Goal: Navigation & Orientation: Find specific page/section

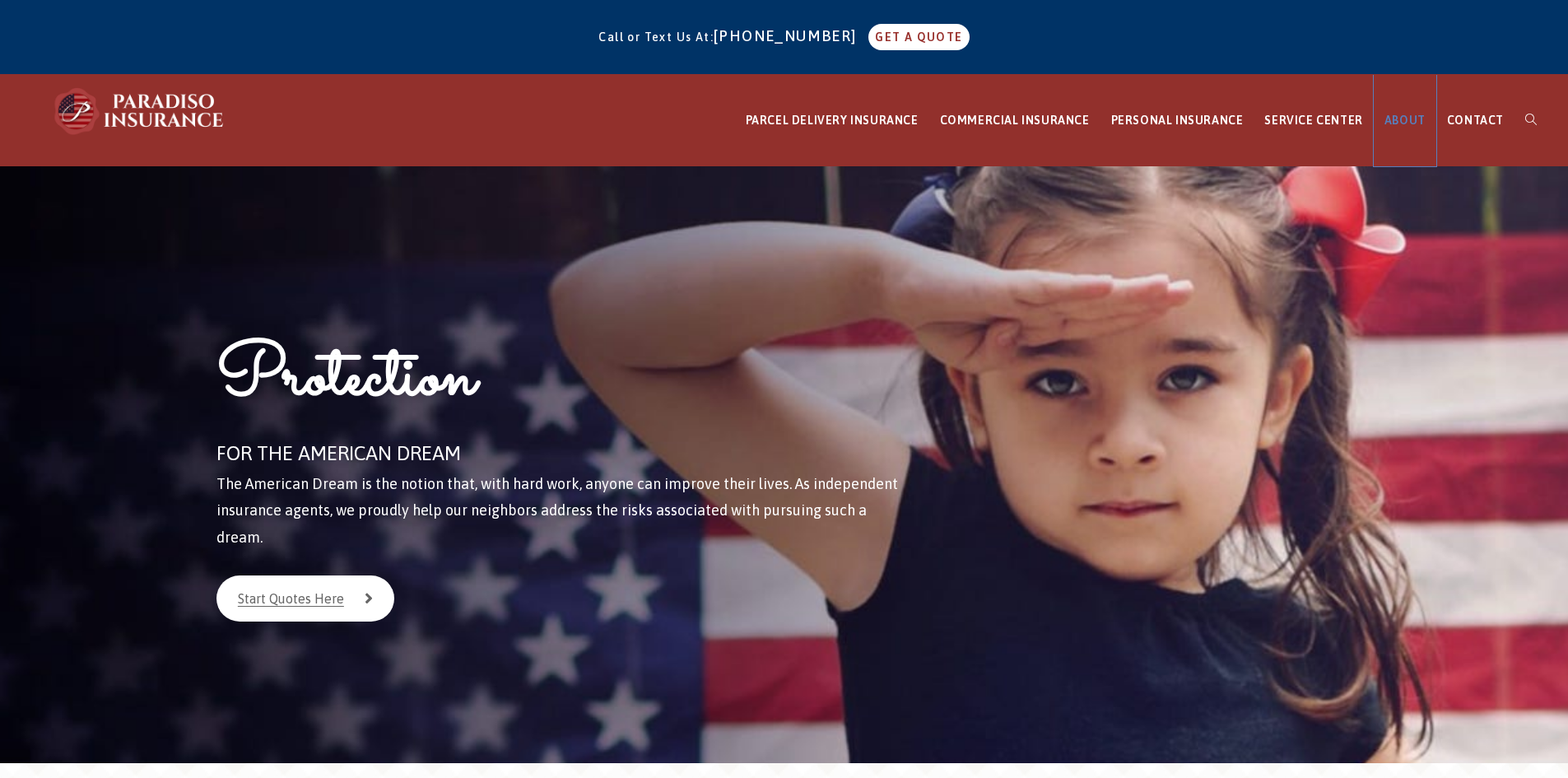
click at [1408, 120] on span "ABOUT" at bounding box center [1404, 120] width 41 height 14
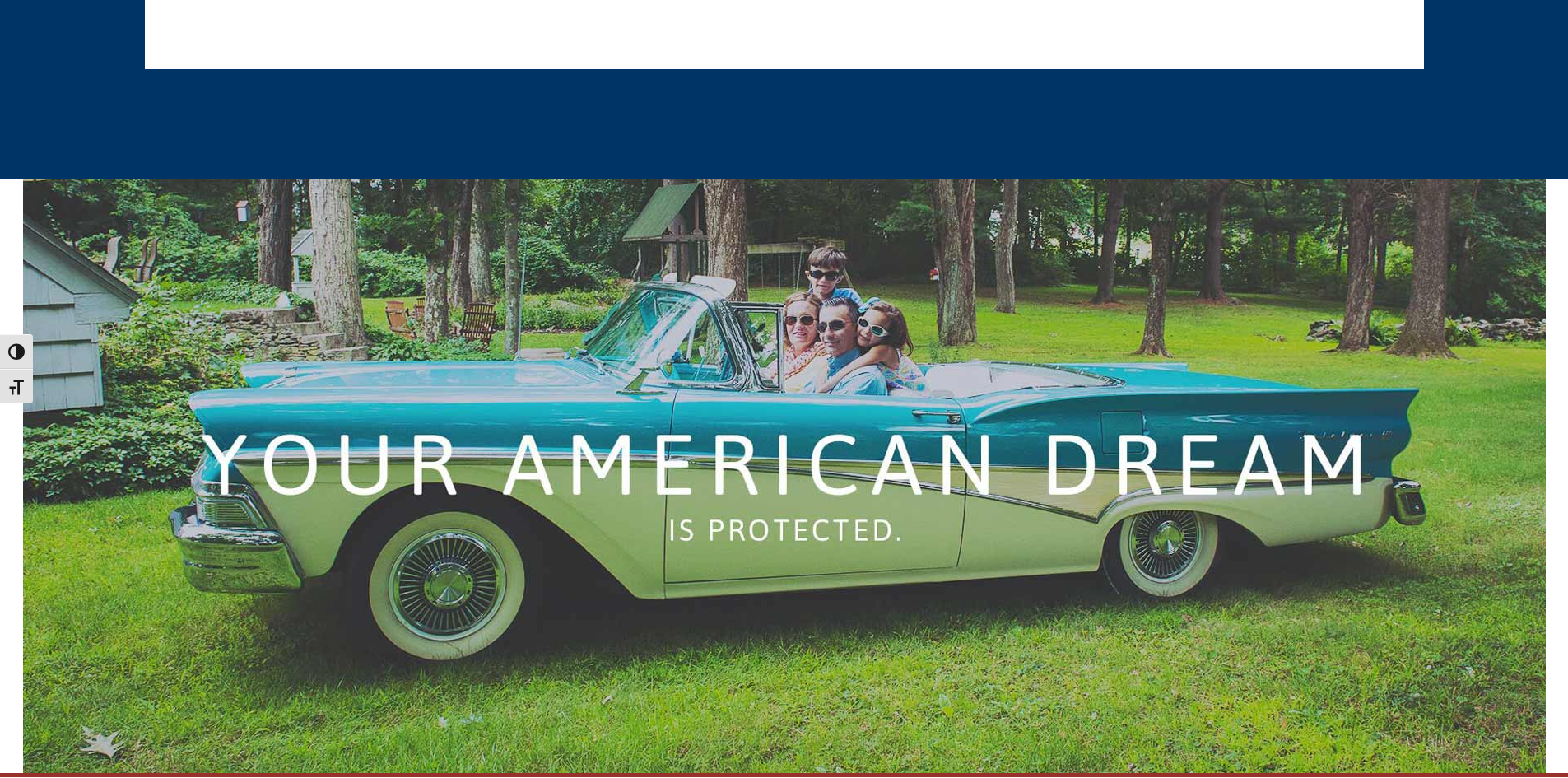
scroll to position [3880, 0]
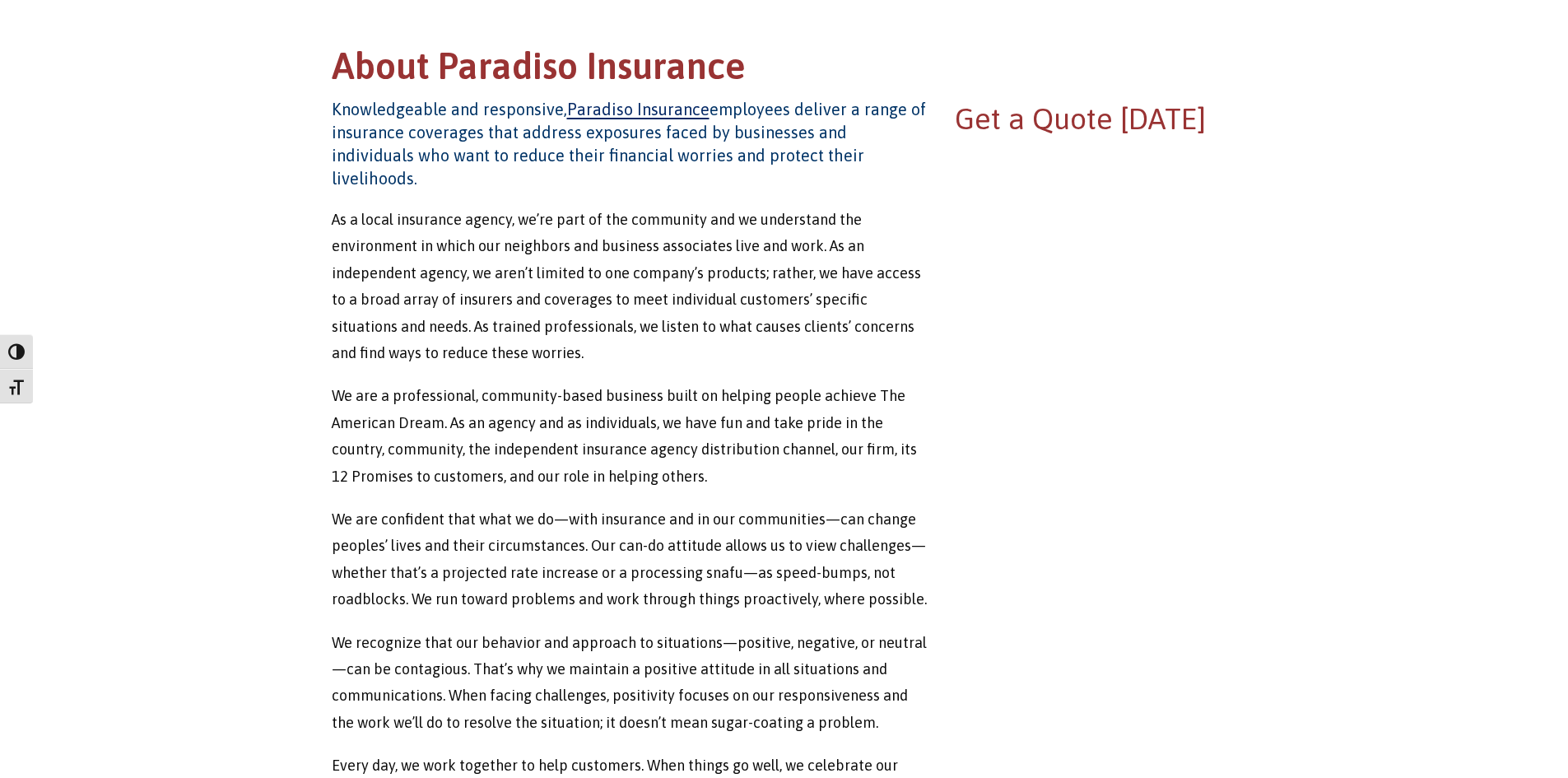
scroll to position [1321, 0]
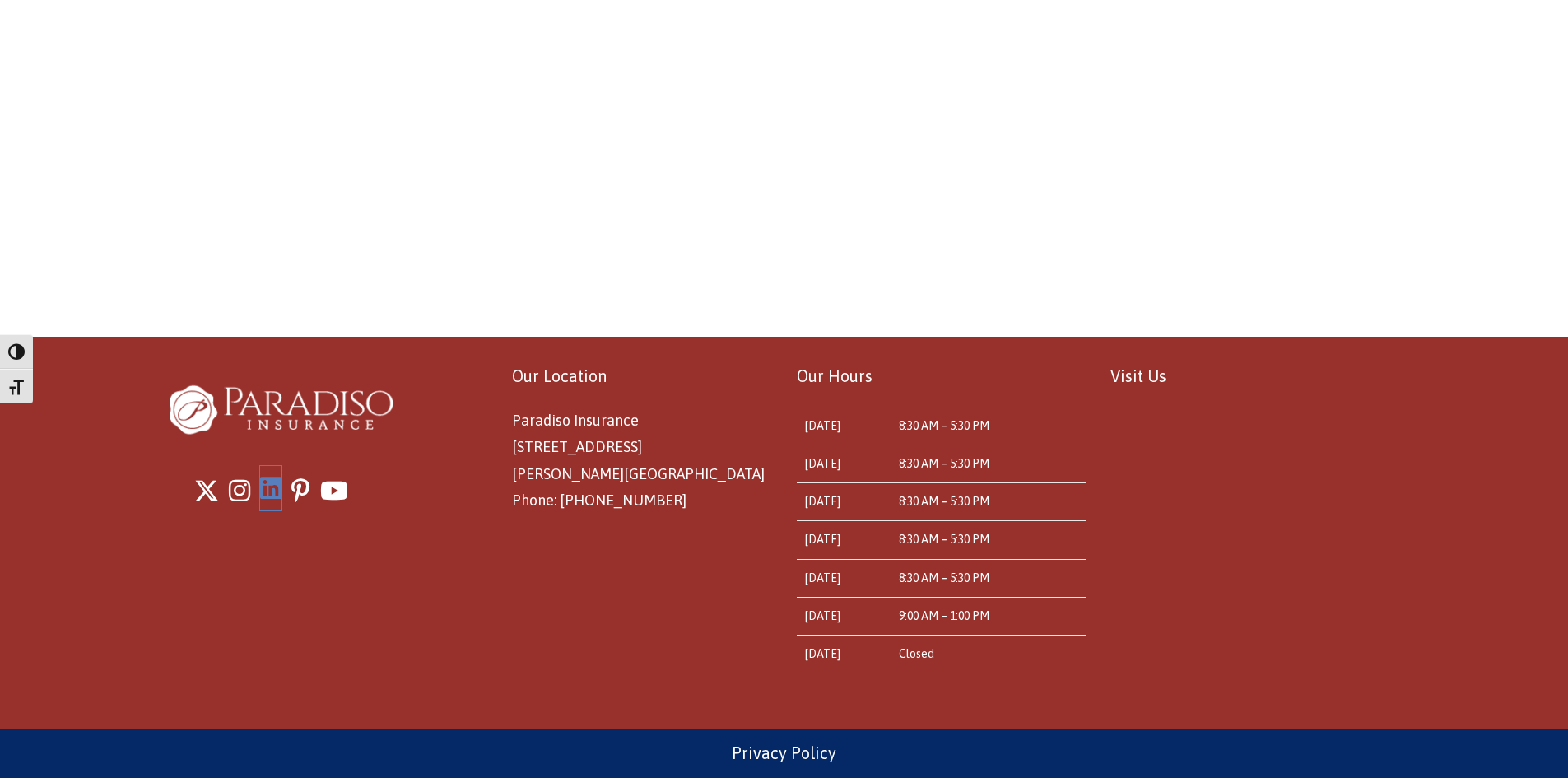
click at [276, 488] on icon "LinkedIn" at bounding box center [271, 488] width 22 height 24
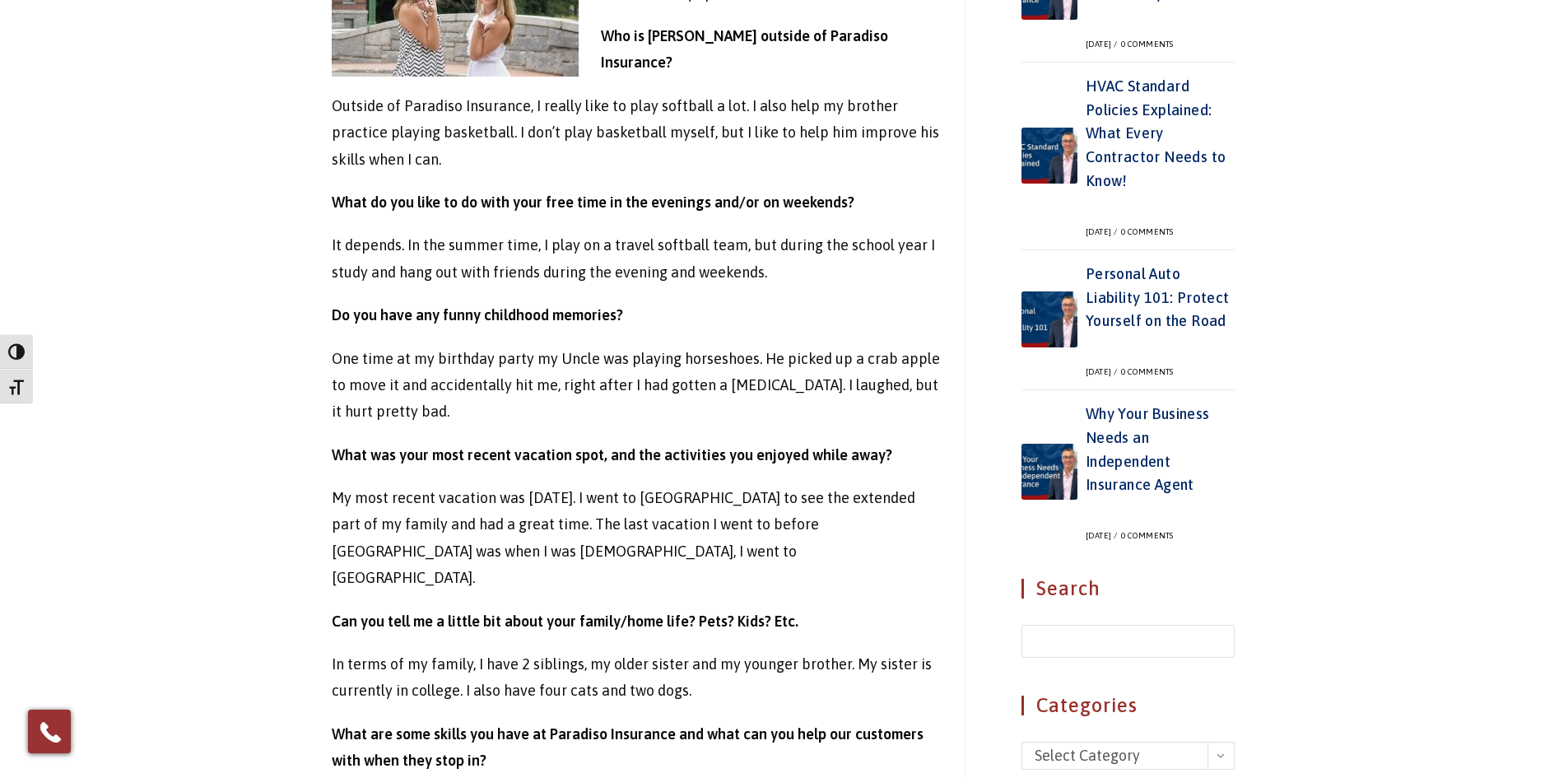
scroll to position [895, 0]
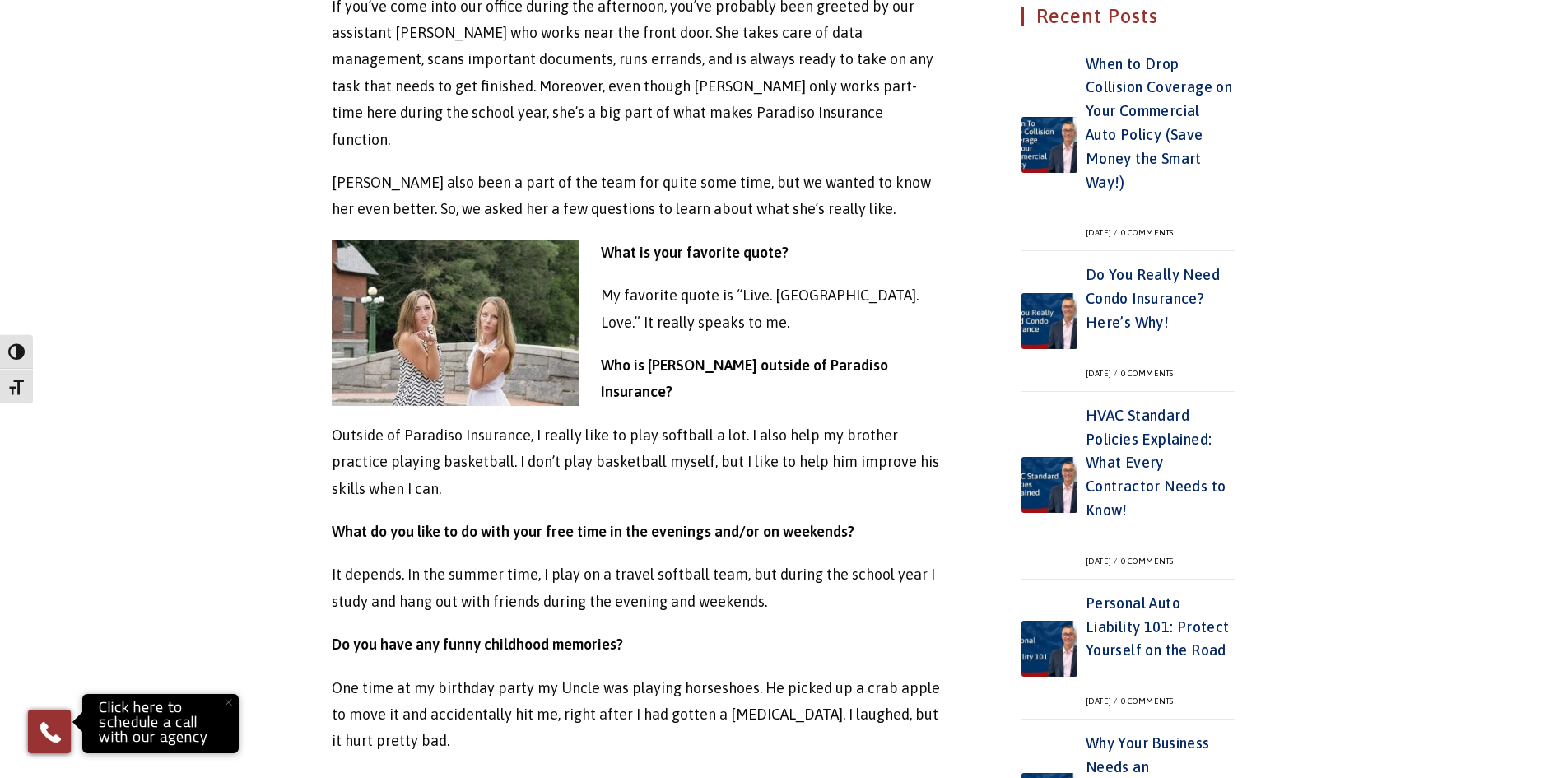
click at [869, 209] on div "If you’ve come into our office during the afternoon, you’ve probably been greet…" at bounding box center [635, 772] width 608 height 1556
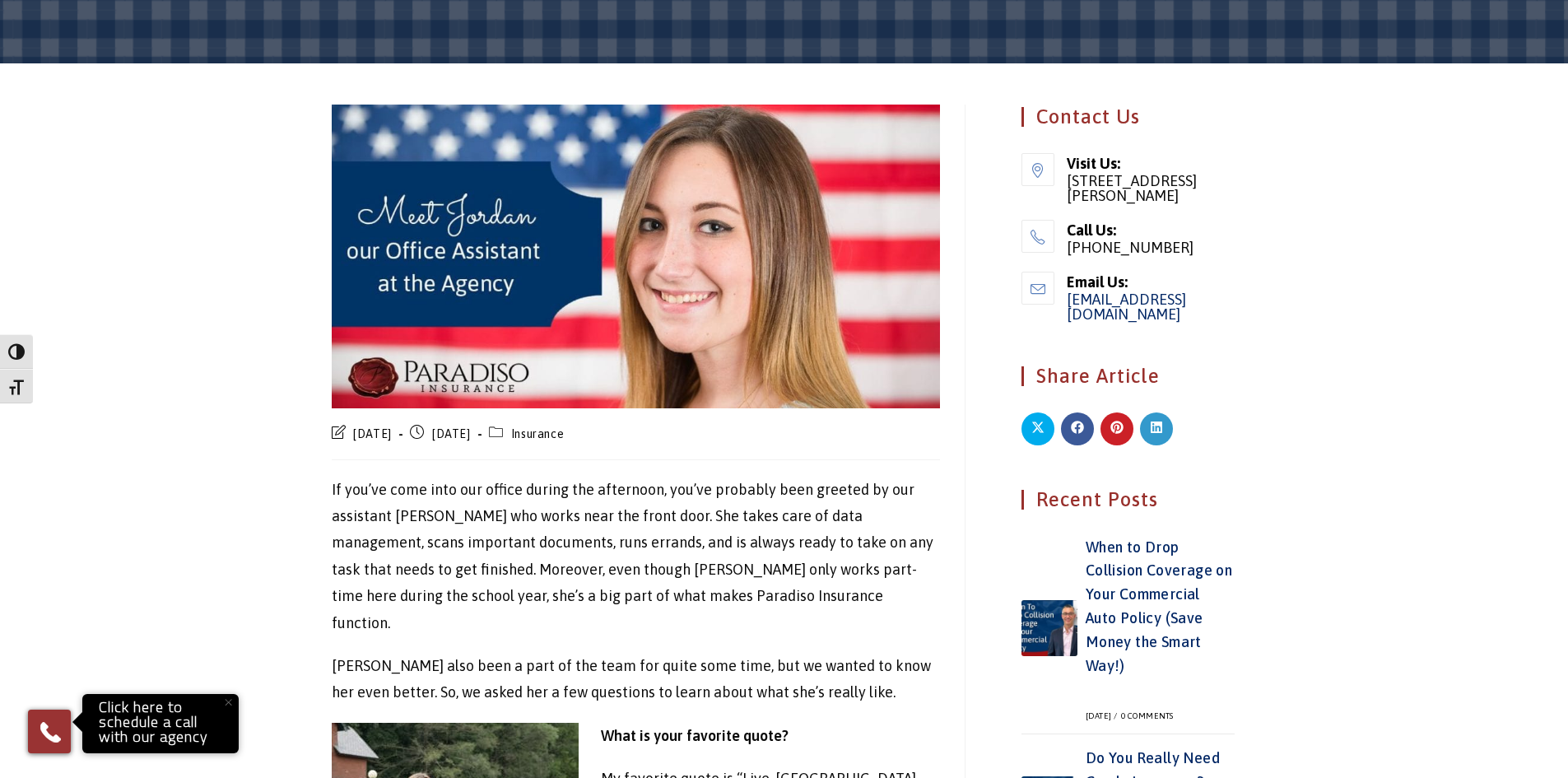
scroll to position [741, 0]
